Goal: Task Accomplishment & Management: Use online tool/utility

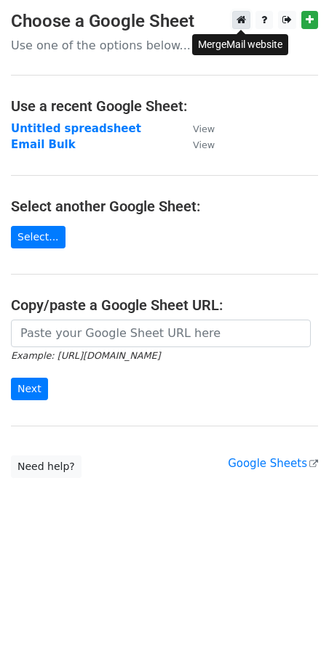
click at [239, 13] on link at bounding box center [241, 20] width 18 height 18
click at [42, 227] on link "Select..." at bounding box center [38, 237] width 55 height 23
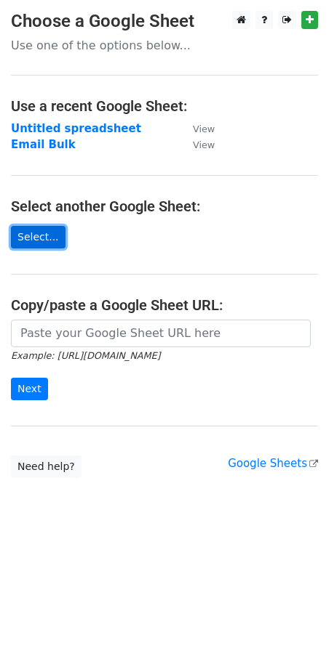
click at [44, 244] on link "Select..." at bounding box center [38, 237] width 55 height 23
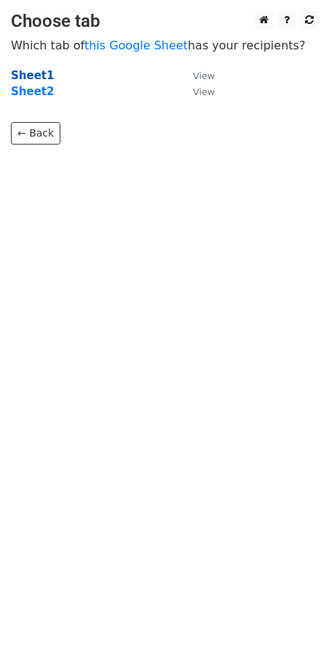
click at [25, 71] on strong "Sheet1" at bounding box center [32, 75] width 43 height 13
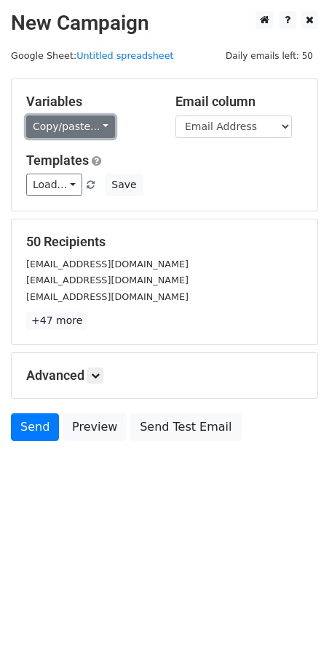
click at [105, 125] on link "Copy/paste..." at bounding box center [70, 127] width 89 height 23
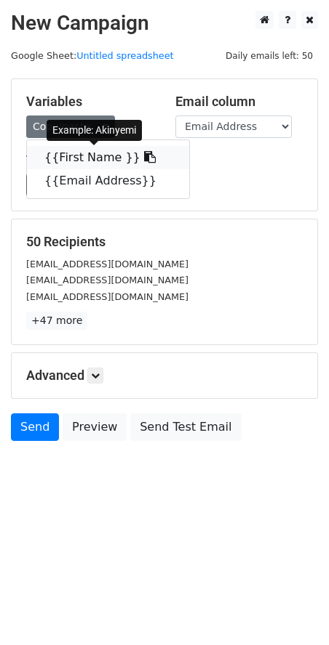
click at [84, 151] on link "{{First Name }}" at bounding box center [108, 157] width 162 height 23
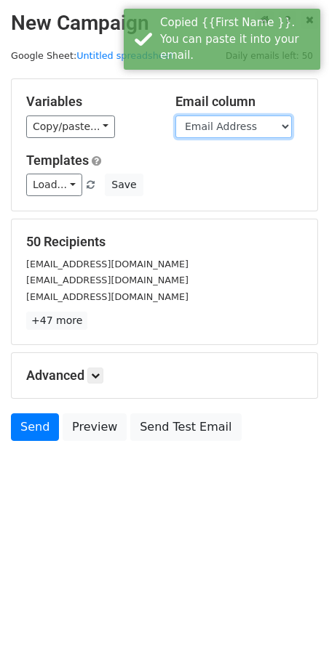
click at [225, 133] on select "First Name Email Address" at bounding box center [233, 127] width 116 height 23
click at [175, 116] on select "First Name Email Address" at bounding box center [233, 127] width 116 height 23
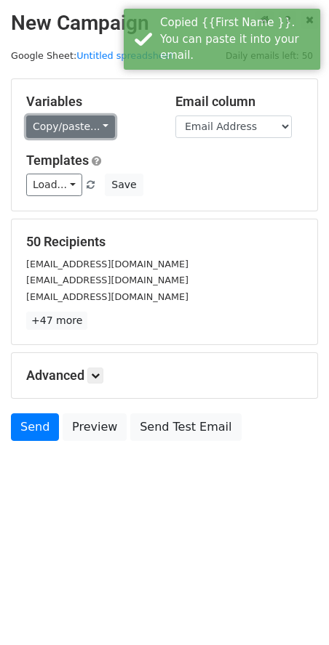
click at [102, 124] on link "Copy/paste..." at bounding box center [70, 127] width 89 height 23
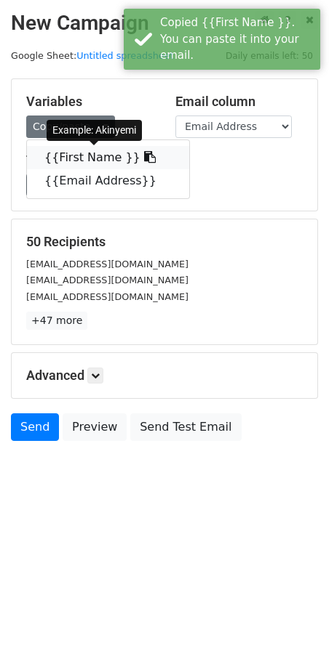
click at [144, 157] on icon at bounding box center [150, 157] width 12 height 12
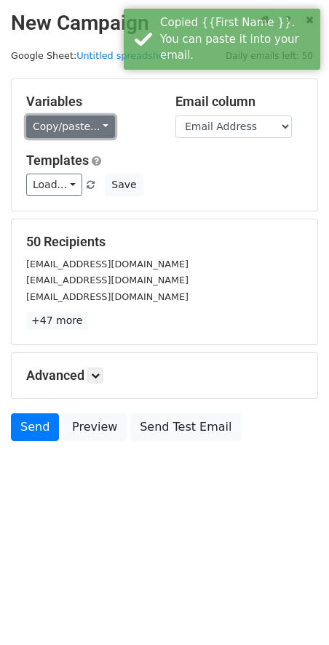
click at [96, 130] on link "Copy/paste..." at bounding box center [70, 127] width 89 height 23
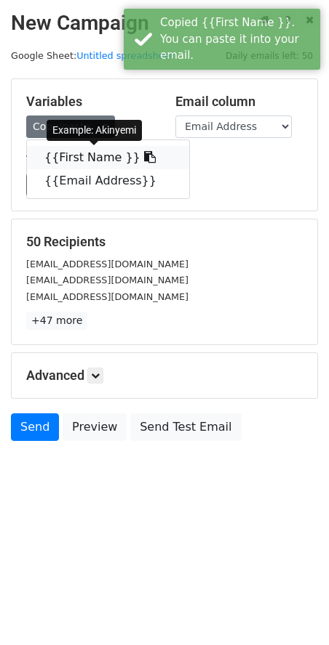
click at [133, 157] on link "{{First Name }}" at bounding box center [108, 157] width 162 height 23
